Goal: Task Accomplishment & Management: Manage account settings

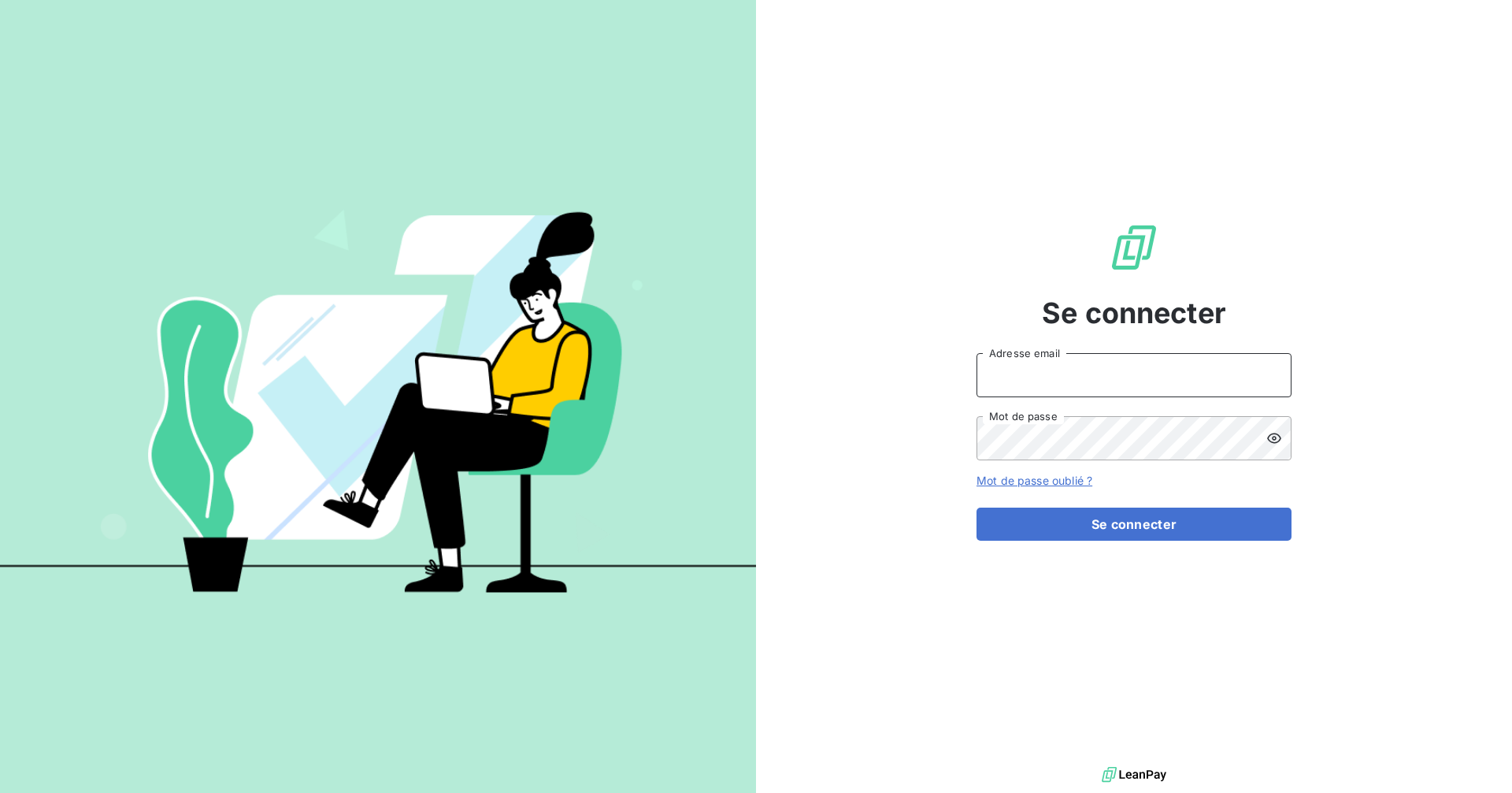
click at [1044, 379] on input "Adresse email" at bounding box center [1134, 374] width 315 height 44
type input "[EMAIL_ADDRESS][DOMAIN_NAME]"
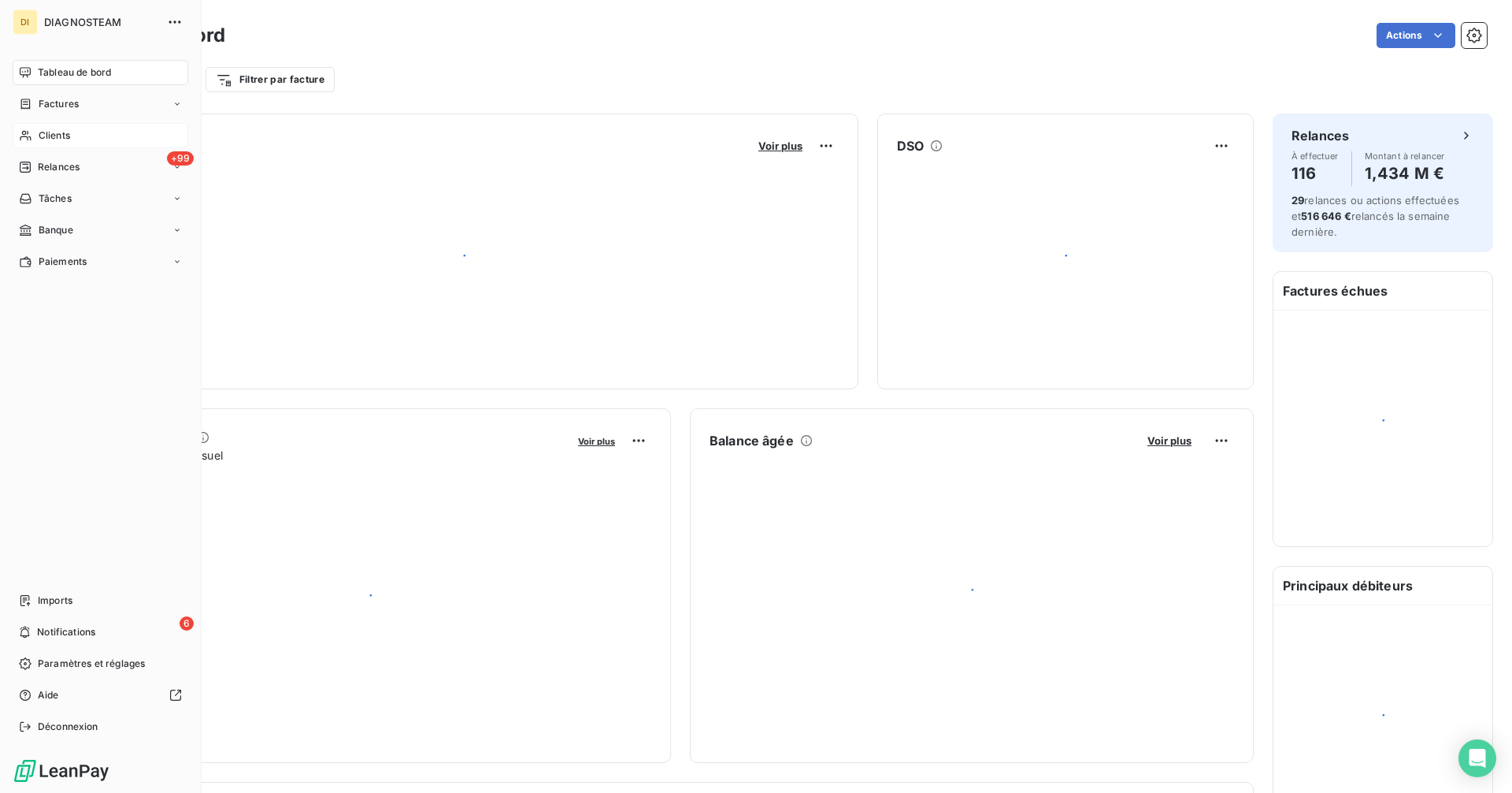
click at [34, 134] on div "Clients" at bounding box center [100, 135] width 176 height 25
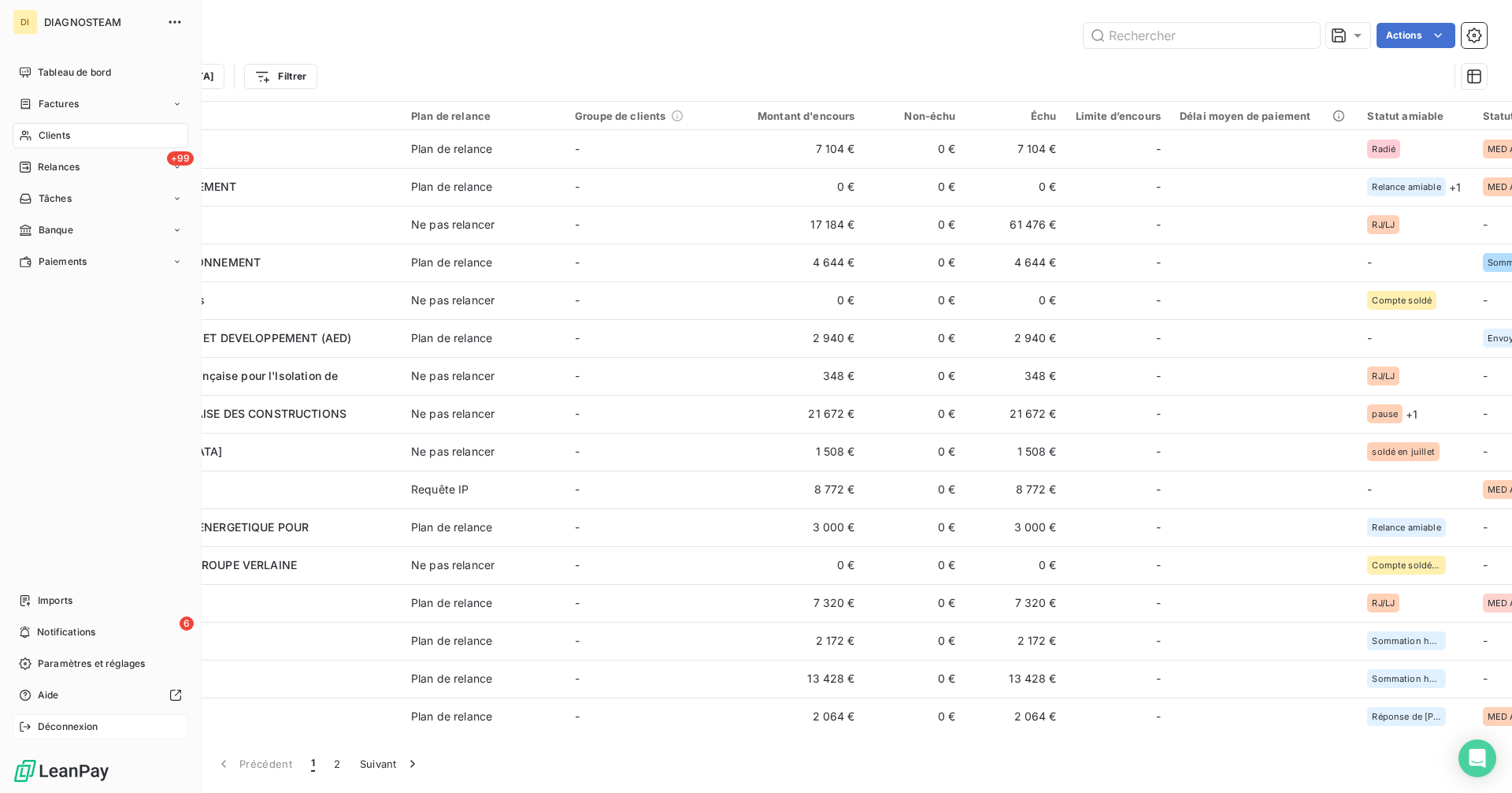
click at [86, 726] on span "Déconnexion" at bounding box center [68, 726] width 60 height 14
